Goal: Task Accomplishment & Management: Use online tool/utility

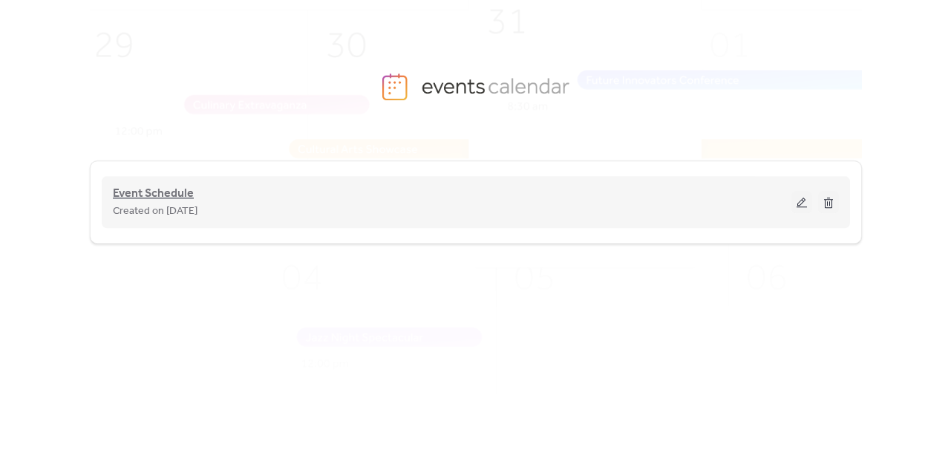
click at [134, 199] on span "Event Schedule" at bounding box center [153, 194] width 81 height 18
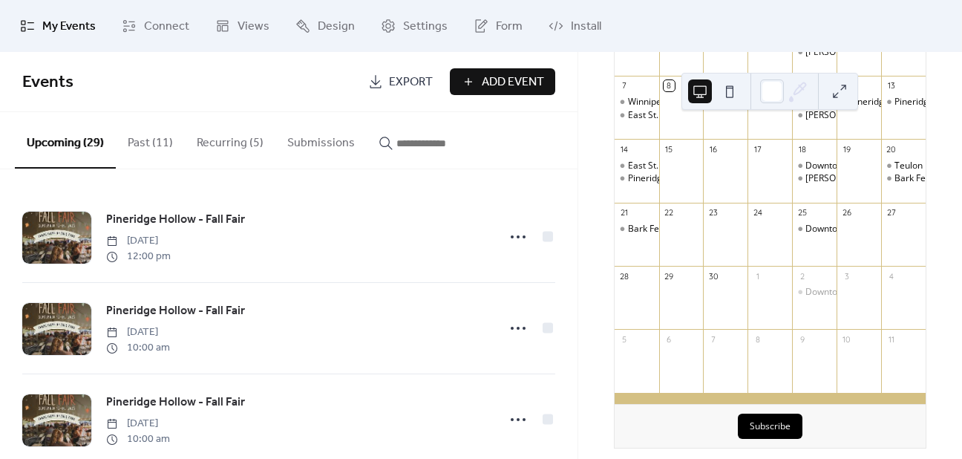
scroll to position [149, 0]
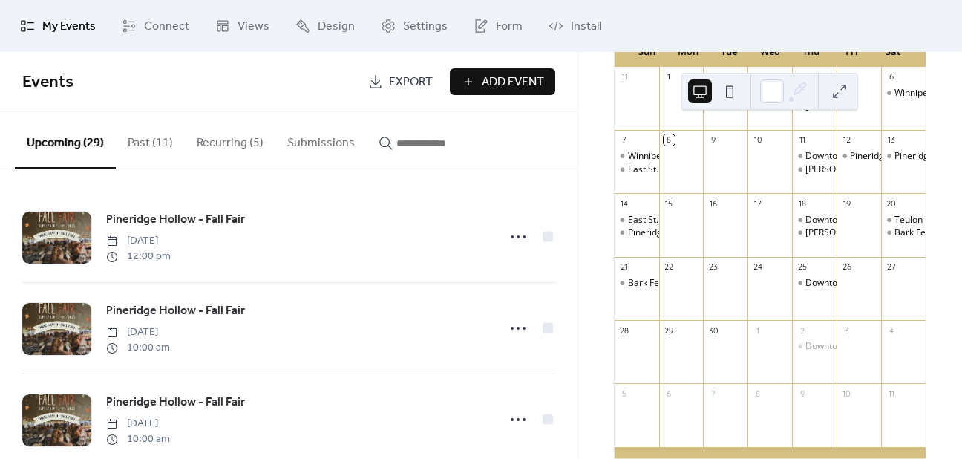
click at [933, 233] on div "[DATE] 8 [DATE] Sun Mon Tue Wed Thu Fri Sat 31 1 2 3 4 Downtown [GEOGRAPHIC_DAT…" at bounding box center [770, 242] width 336 height 521
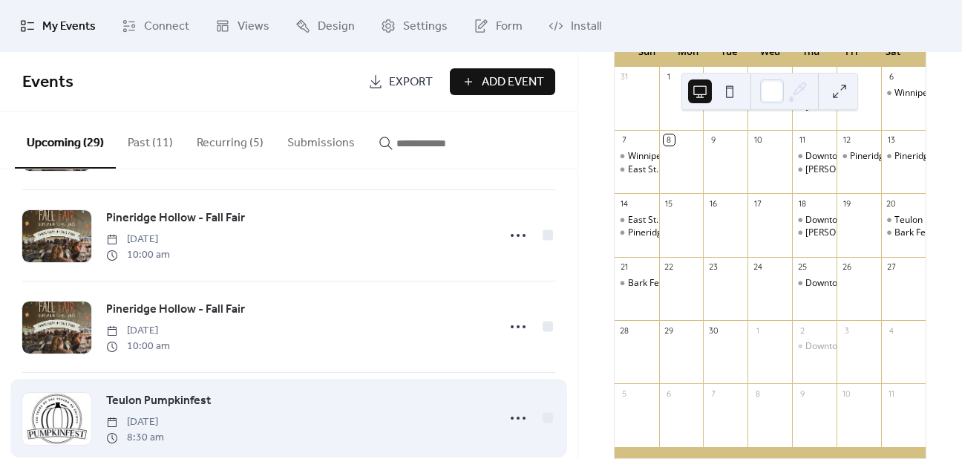
scroll to position [0, 0]
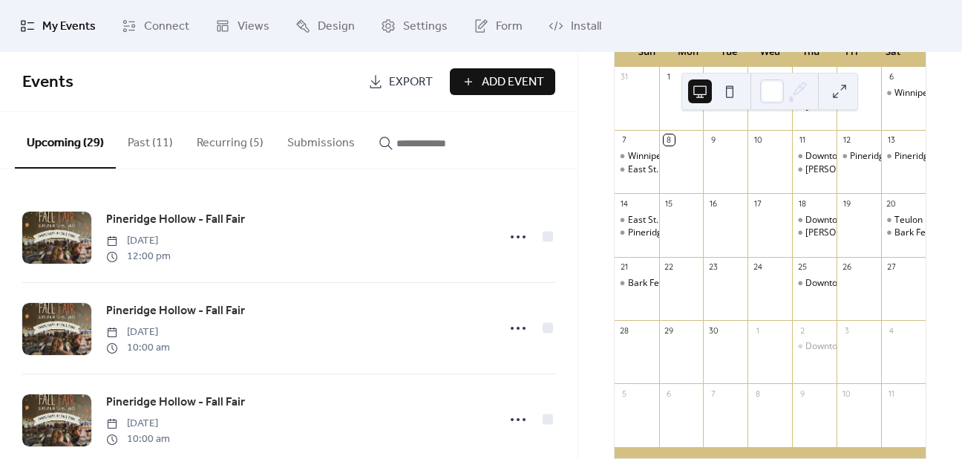
click at [220, 141] on button "Recurring (5)" at bounding box center [230, 139] width 91 height 55
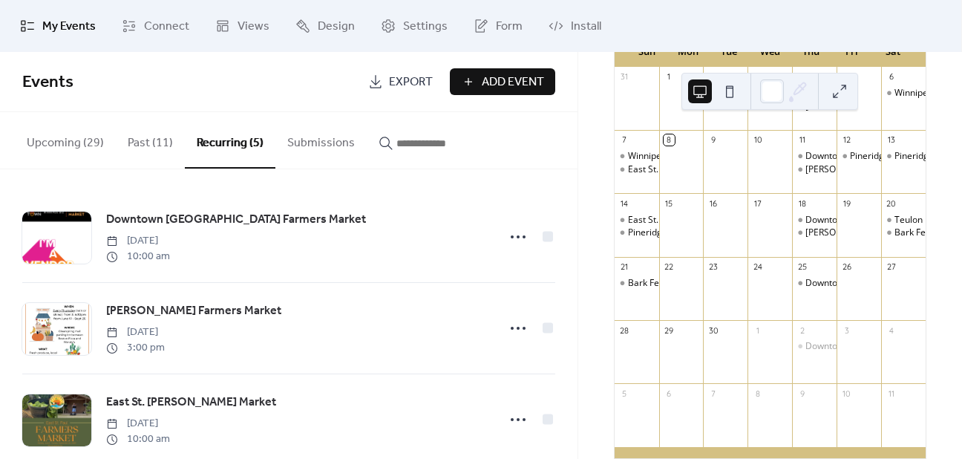
click at [728, 19] on ul "My Events Connect Views Design Settings Form Install" at bounding box center [481, 26] width 944 height 40
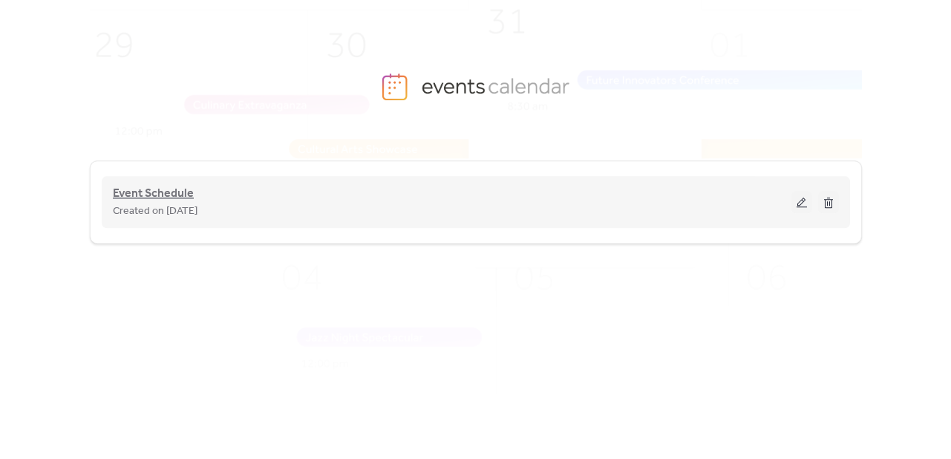
click at [160, 192] on span "Event Schedule" at bounding box center [153, 194] width 81 height 18
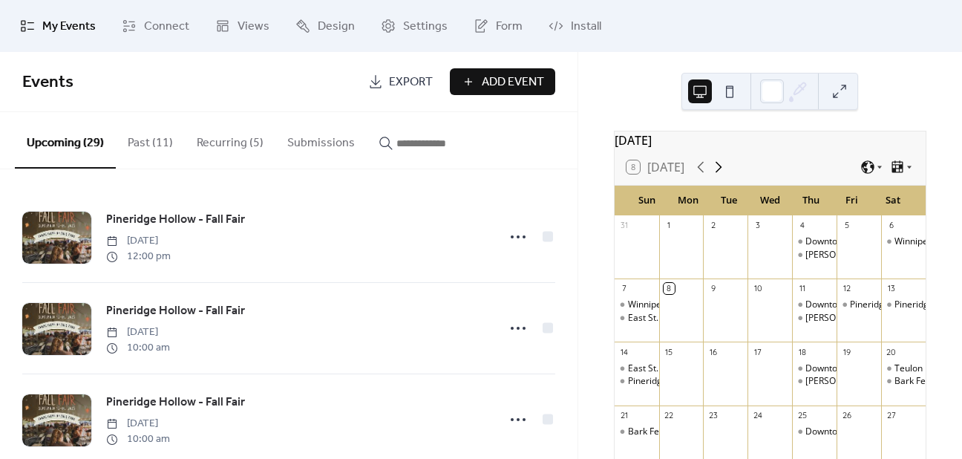
click at [721, 173] on icon at bounding box center [719, 167] width 18 height 18
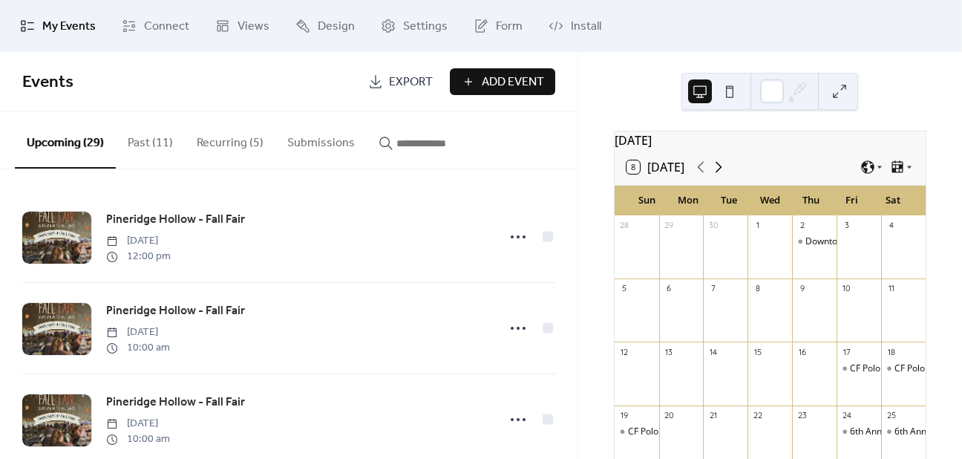
click at [720, 172] on icon at bounding box center [719, 167] width 18 height 18
click at [724, 174] on icon at bounding box center [719, 167] width 18 height 18
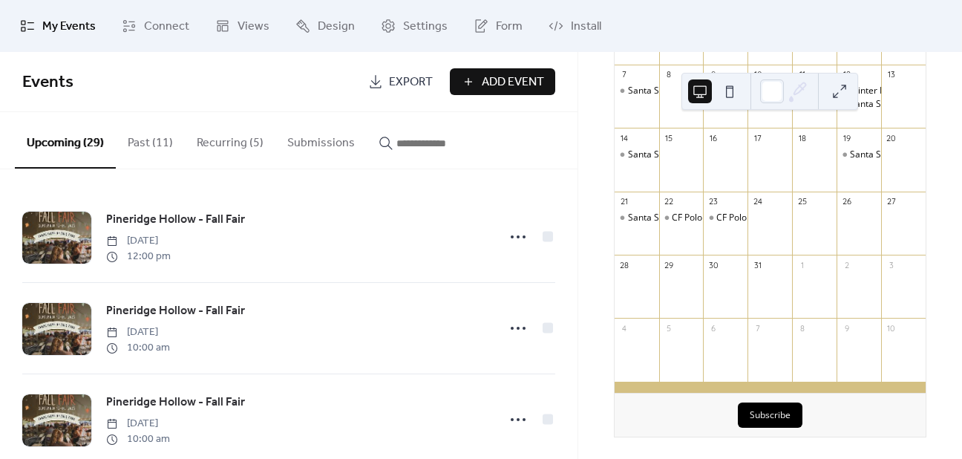
scroll to position [223, 0]
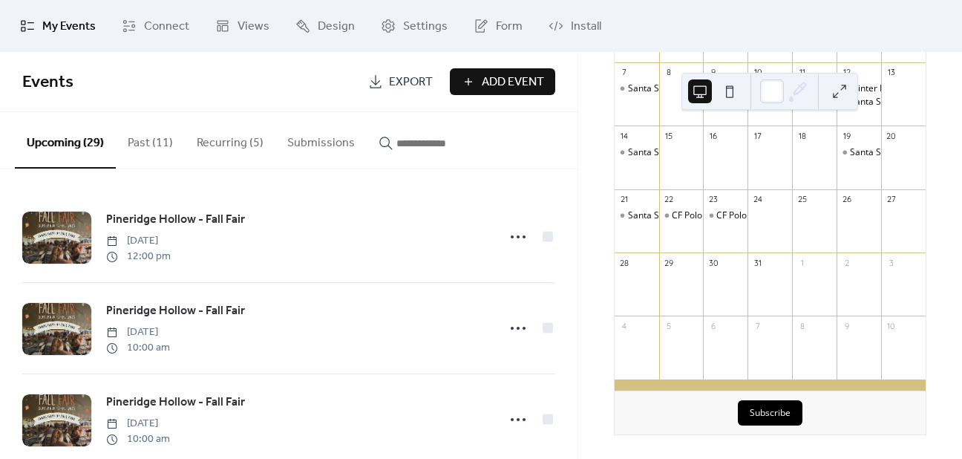
click at [665, 439] on div "December 2025 8 Today Sun Mon Tue Wed Thu Fri Sat 30 Winnipeg Christmas Market …" at bounding box center [771, 255] width 384 height 407
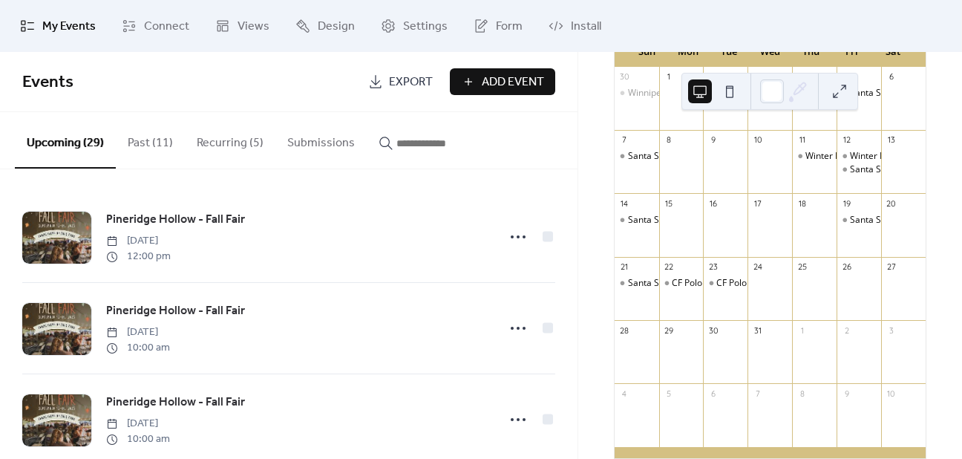
scroll to position [74, 0]
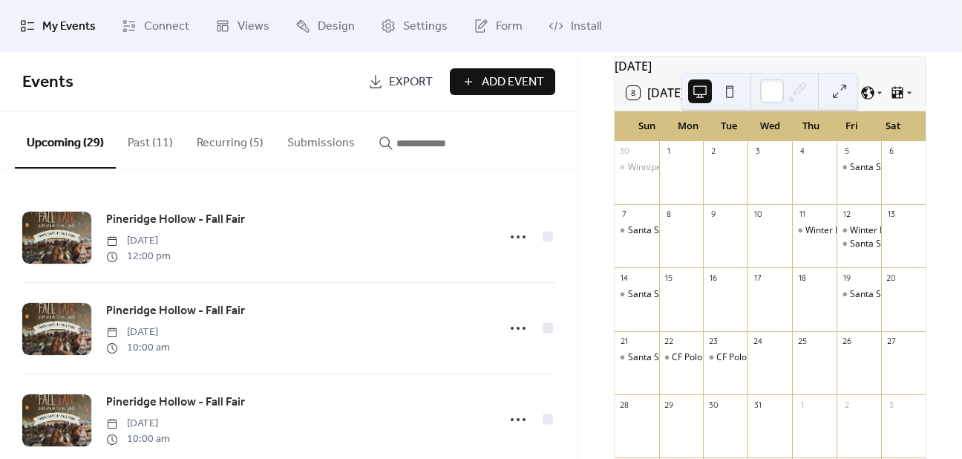
click at [942, 330] on div "December 2025 8 Today Sun Mon Tue Wed Thu Fri Sat 30 Winnipeg Christmas Market …" at bounding box center [771, 255] width 384 height 407
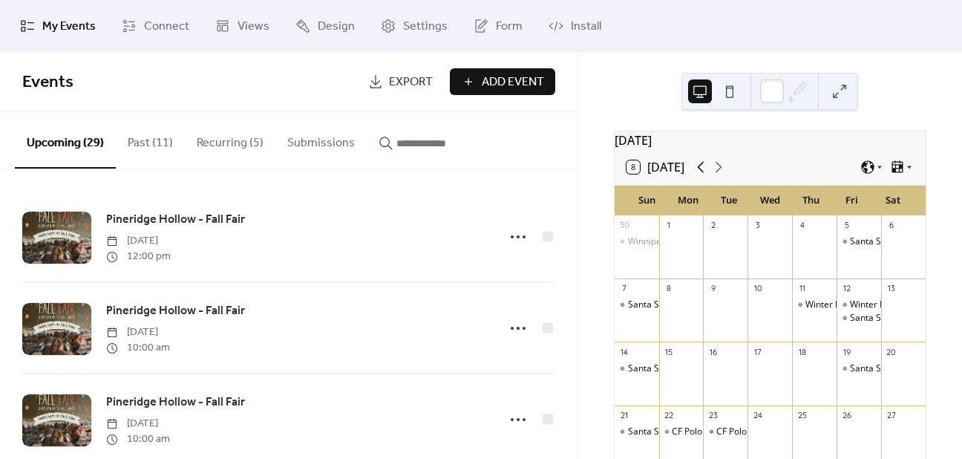
click at [697, 170] on icon at bounding box center [701, 167] width 18 height 18
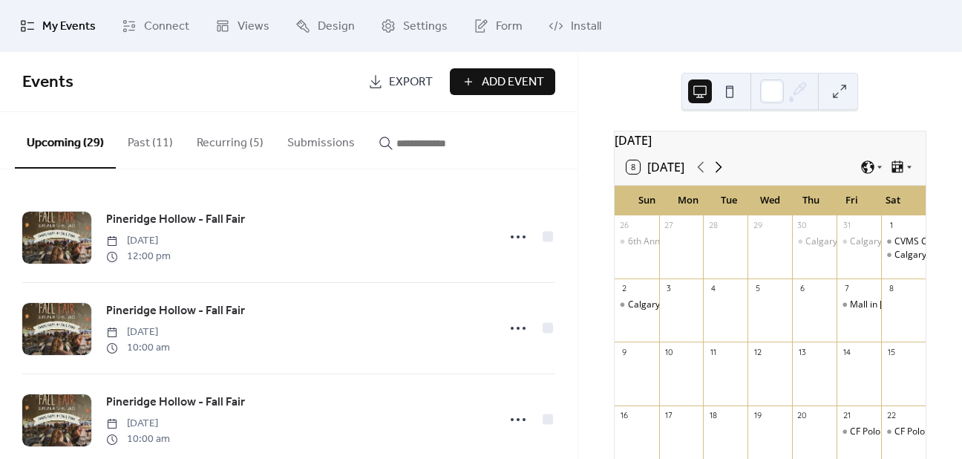
click at [722, 170] on icon at bounding box center [719, 167] width 18 height 18
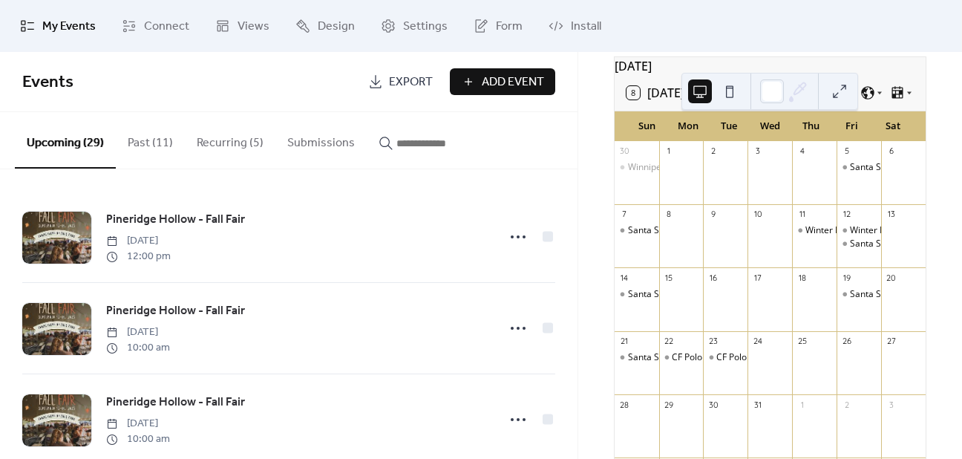
scroll to position [149, 0]
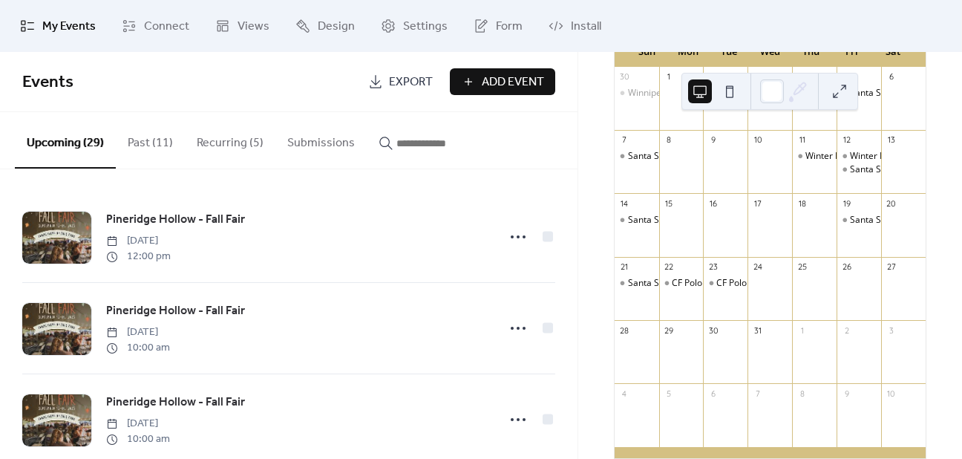
click at [939, 341] on div "December 2025 8 Today Sun Mon Tue Wed Thu Fri Sat 30 Winnipeg Christmas Market …" at bounding box center [771, 255] width 384 height 407
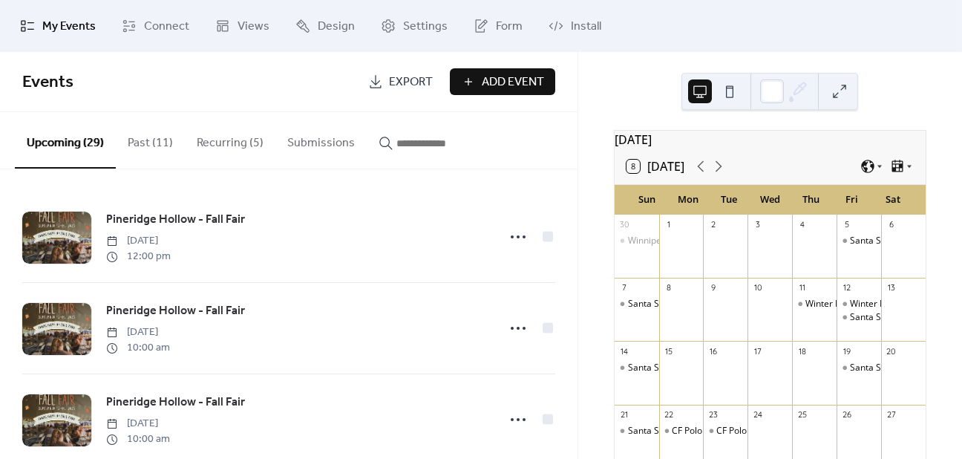
scroll to position [0, 0]
click at [932, 163] on div "December 2025 8 Today Sun Mon Tue Wed Thu Fri Sat 30 Winnipeg Christmas Market …" at bounding box center [770, 391] width 336 height 521
click at [701, 174] on icon at bounding box center [701, 167] width 18 height 18
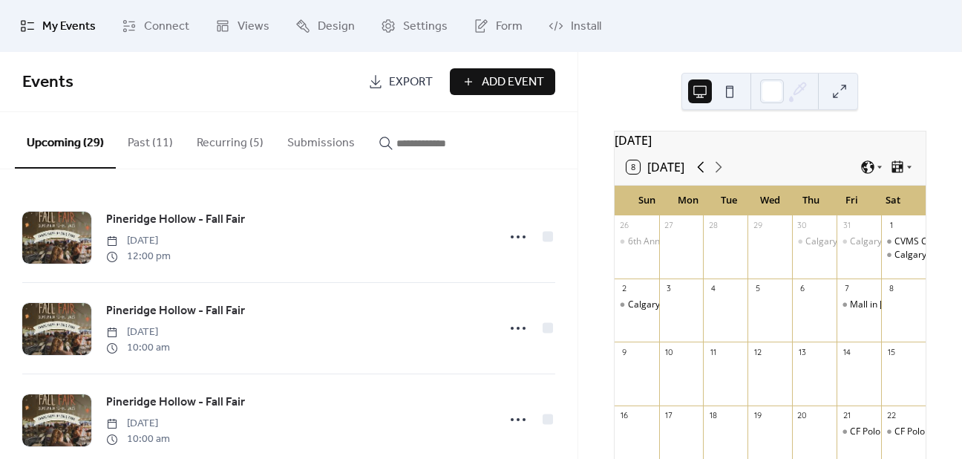
click at [696, 176] on icon at bounding box center [701, 167] width 18 height 18
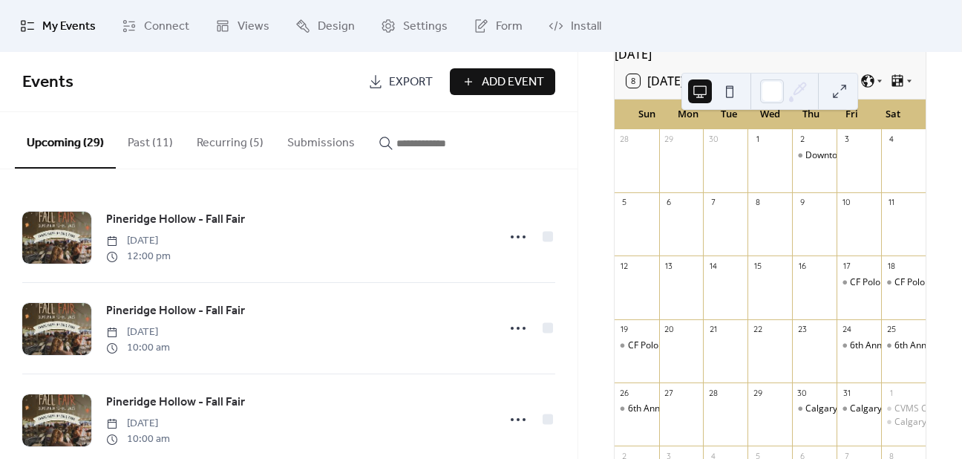
scroll to position [223, 0]
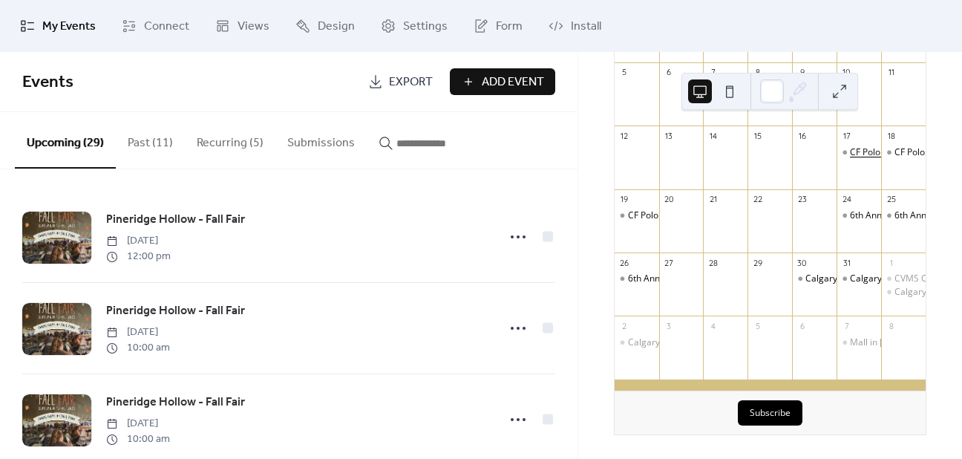
click at [850, 154] on div "CF Polo Park - Fall Pop Up" at bounding box center [902, 152] width 105 height 13
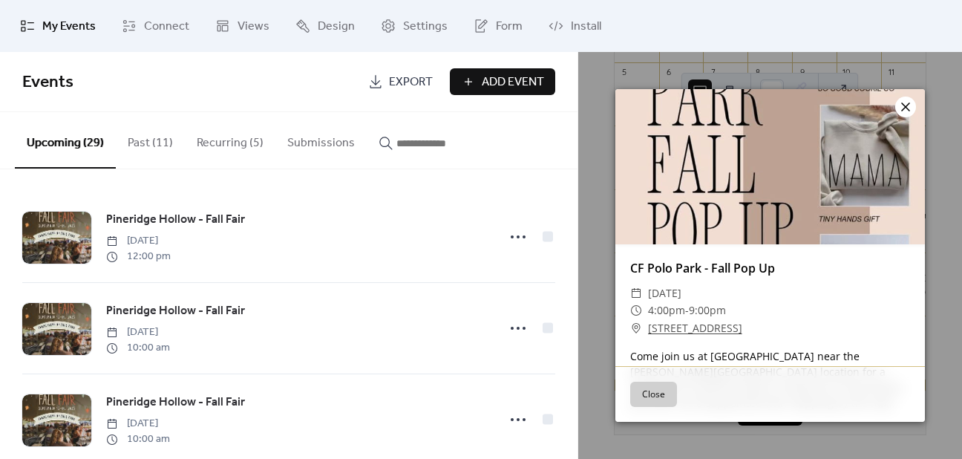
click at [904, 100] on icon at bounding box center [906, 107] width 18 height 18
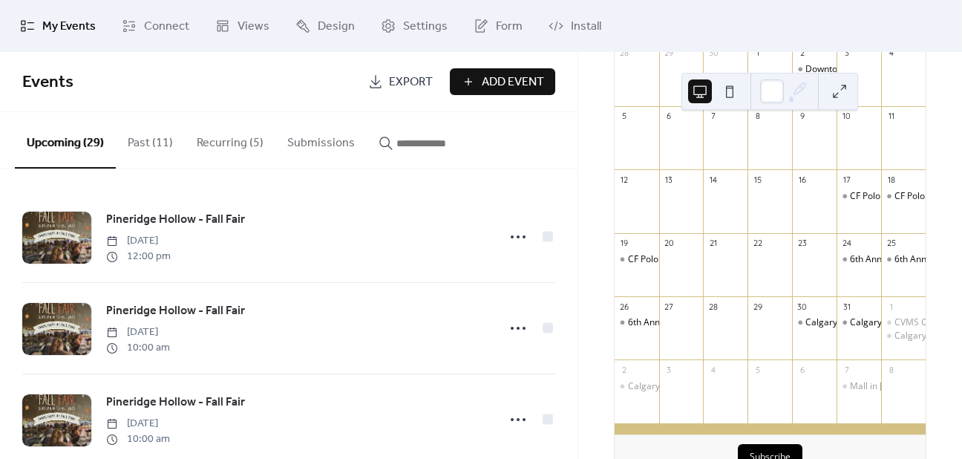
scroll to position [149, 0]
